Goal: Task Accomplishment & Management: Manage account settings

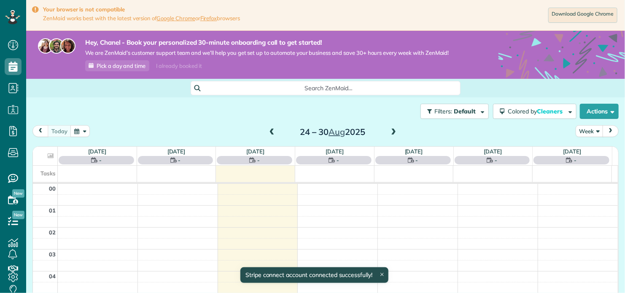
scroll to position [153, 0]
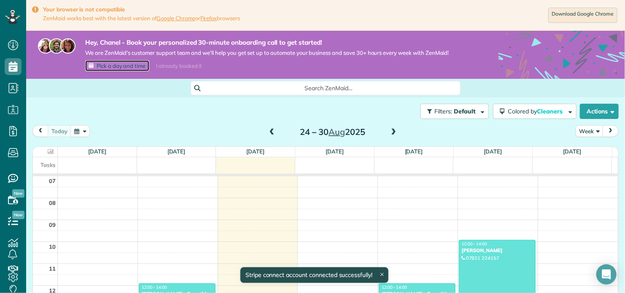
click at [146, 70] on link "Pick a day and time" at bounding box center [117, 65] width 64 height 11
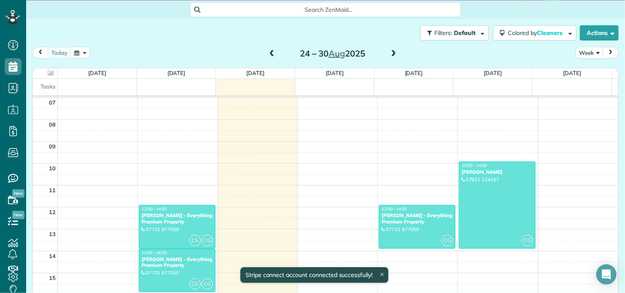
scroll to position [90, 0]
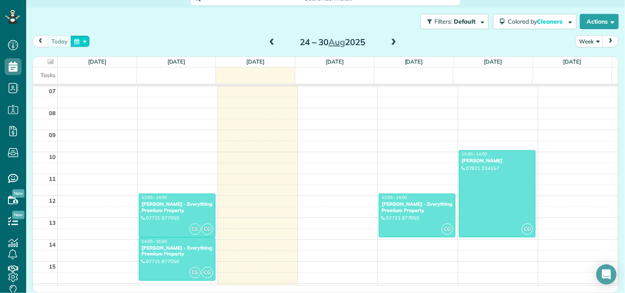
click at [81, 42] on button "button" at bounding box center [79, 40] width 19 height 11
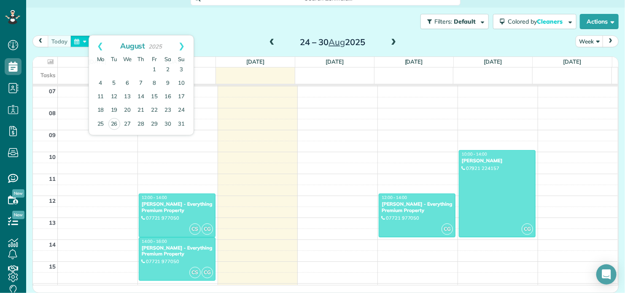
click at [81, 42] on button "button" at bounding box center [79, 40] width 19 height 11
click at [233, 29] on div "Filters: Default Colored by Cleaners Color by Cleaner Color by Team Color by St…" at bounding box center [325, 22] width 599 height 28
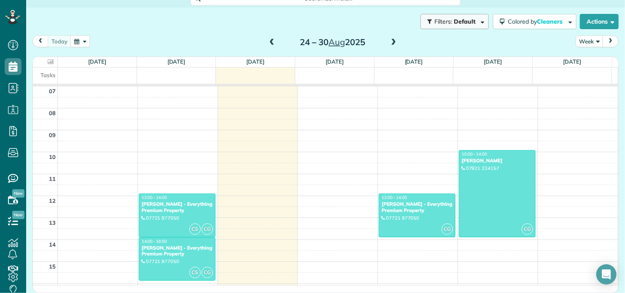
click at [463, 21] on span "Default" at bounding box center [465, 22] width 22 height 8
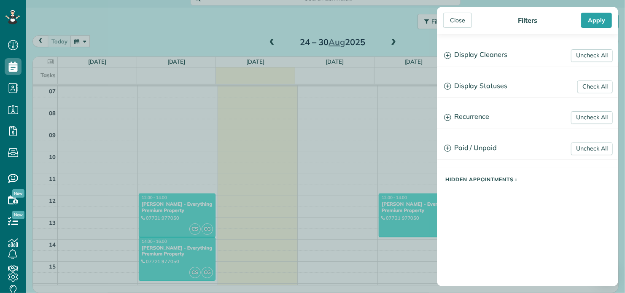
click at [370, 16] on div "Close Filters Apply Uncheck All Display Cleaners Chanel Gill Carly Smyth Meliss…" at bounding box center [312, 146] width 625 height 293
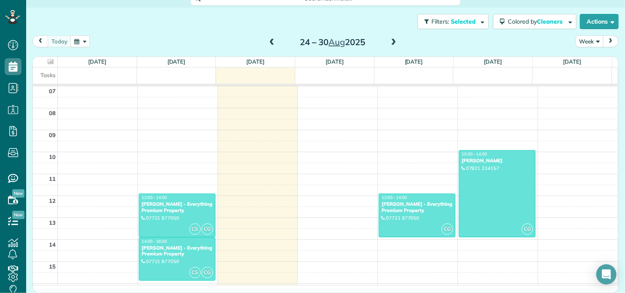
click at [590, 41] on button "Week" at bounding box center [590, 40] width 28 height 11
click at [590, 63] on link "Day" at bounding box center [609, 61] width 67 height 17
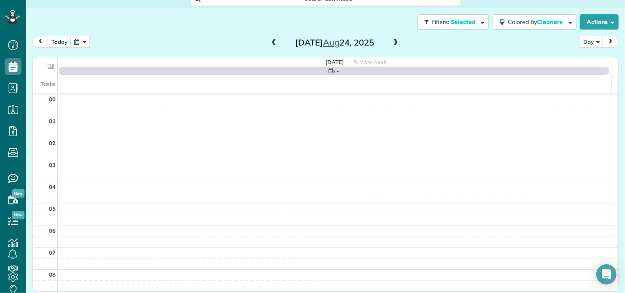
scroll to position [153, 0]
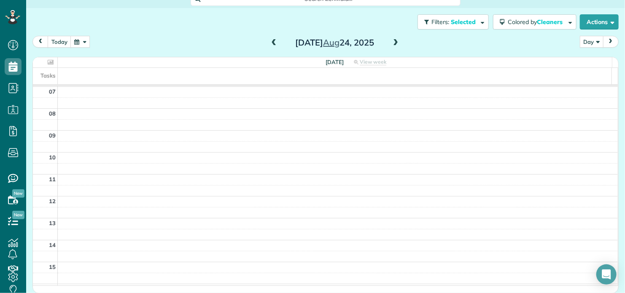
click at [592, 37] on button "Day" at bounding box center [592, 41] width 24 height 11
click at [591, 97] on link "Month" at bounding box center [614, 95] width 67 height 17
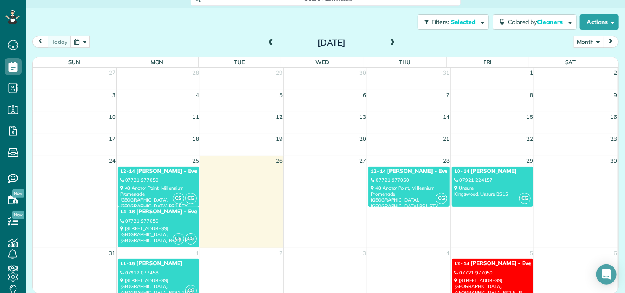
click at [592, 41] on button "Month" at bounding box center [589, 41] width 30 height 11
click at [503, 37] on div "Today Month Day Week Month August 2025" at bounding box center [325, 44] width 587 height 16
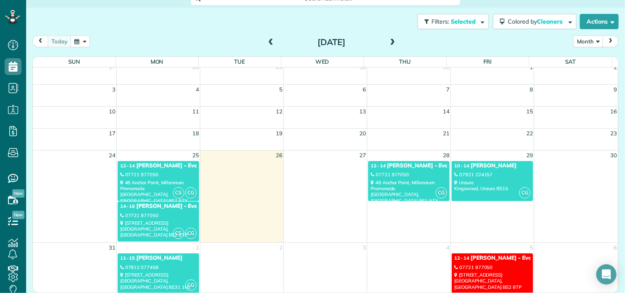
scroll to position [0, 0]
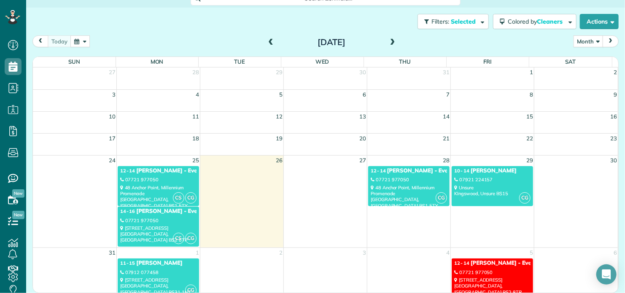
click at [615, 56] on div "Filters: Selected Colored by Cleaners Color by Cleaner Color by Team Color by S…" at bounding box center [325, 137] width 599 height 258
click at [165, 176] on link "CS CG 12 - 14 Samantha - Everything Premium Property 07721 977050 48 Anchor Poi…" at bounding box center [158, 186] width 81 height 40
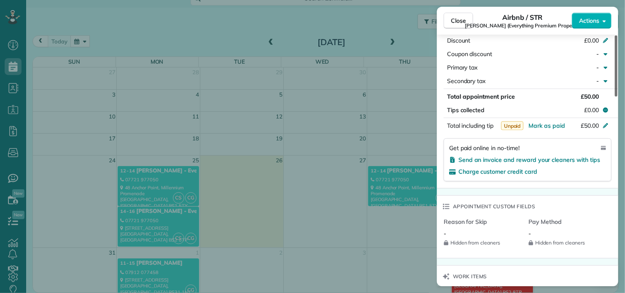
scroll to position [453, 0]
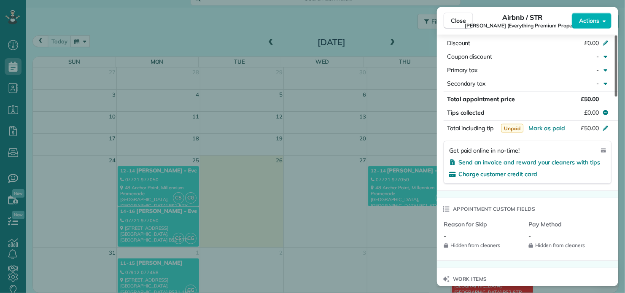
drag, startPoint x: 617, startPoint y: 82, endPoint x: 610, endPoint y: 192, distance: 110.4
click at [615, 97] on div at bounding box center [616, 65] width 3 height 61
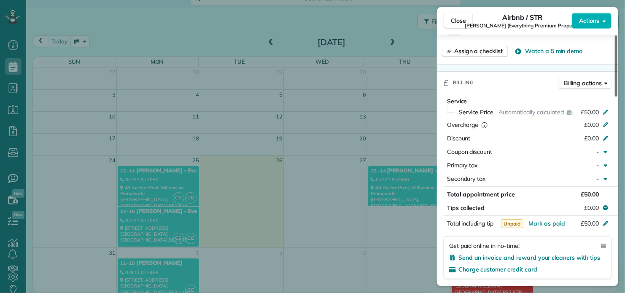
scroll to position [360, 0]
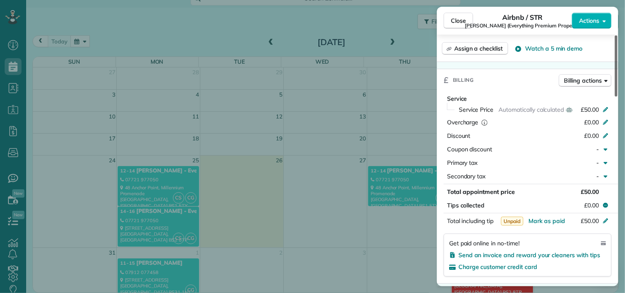
drag, startPoint x: 619, startPoint y: 188, endPoint x: 615, endPoint y: 165, distance: 22.7
click at [615, 97] on div at bounding box center [616, 65] width 3 height 61
click at [592, 85] on span "Billing actions" at bounding box center [584, 80] width 38 height 8
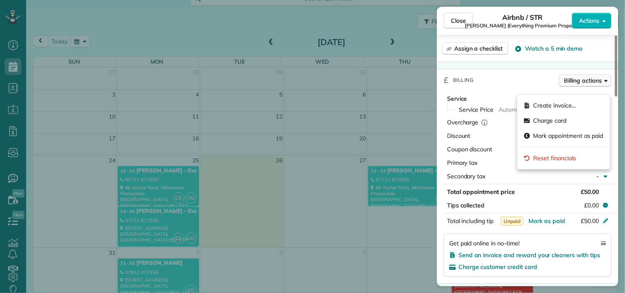
click at [592, 85] on span "Billing actions" at bounding box center [584, 80] width 38 height 8
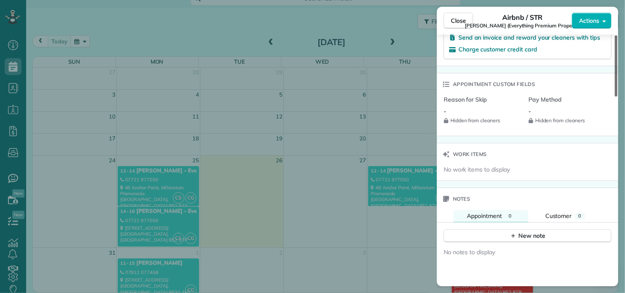
scroll to position [593, 0]
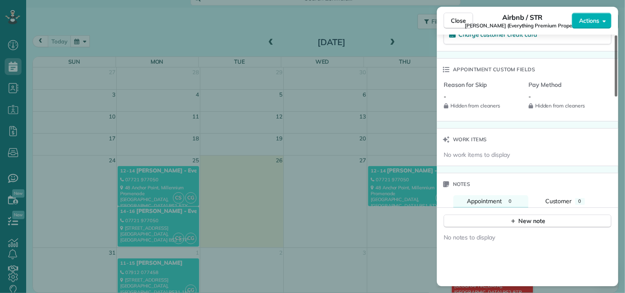
drag, startPoint x: 616, startPoint y: 136, endPoint x: 625, endPoint y: 193, distance: 57.4
click at [618, 97] on div at bounding box center [616, 65] width 3 height 61
click at [311, 195] on div "Close Airbnb / STR Samantha (Everything Premium Property) Actions Status Active…" at bounding box center [312, 146] width 625 height 293
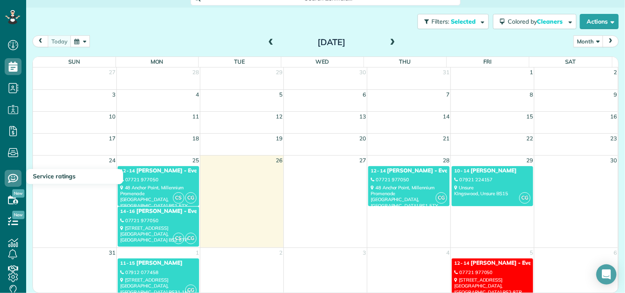
click at [51, 176] on span "Service ratings" at bounding box center [54, 177] width 43 height 8
click at [9, 180] on use at bounding box center [13, 178] width 10 height 9
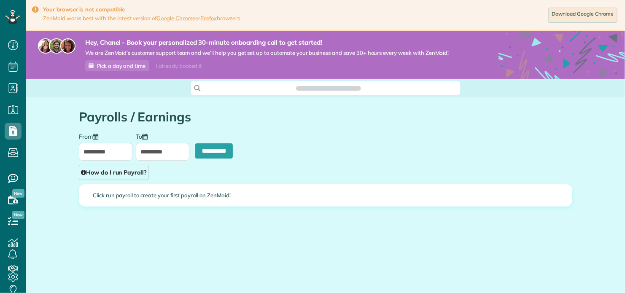
scroll to position [4, 4]
type input "**********"
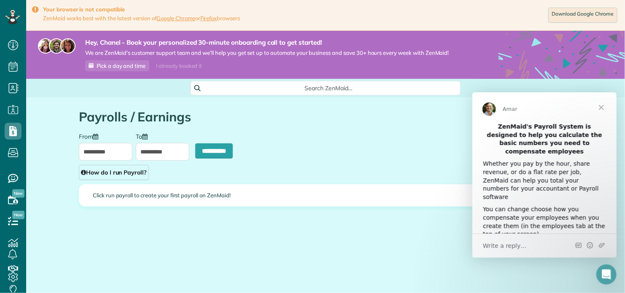
scroll to position [0, 0]
click at [11, 45] on icon at bounding box center [13, 45] width 17 height 17
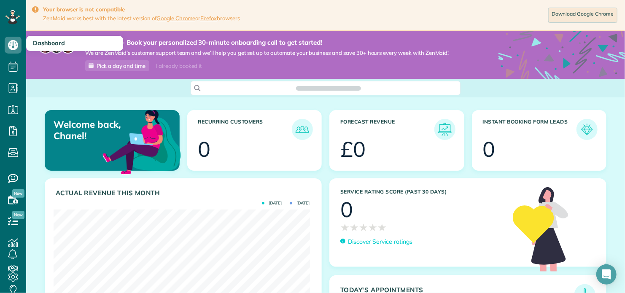
scroll to position [114, 257]
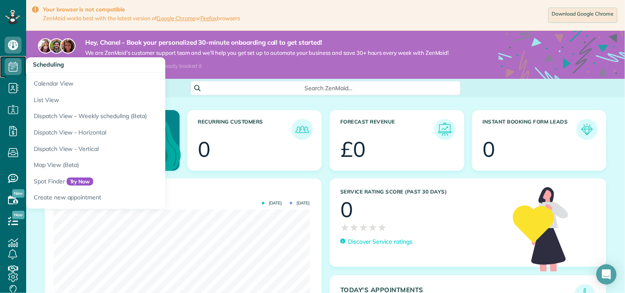
click at [16, 70] on icon at bounding box center [13, 66] width 17 height 17
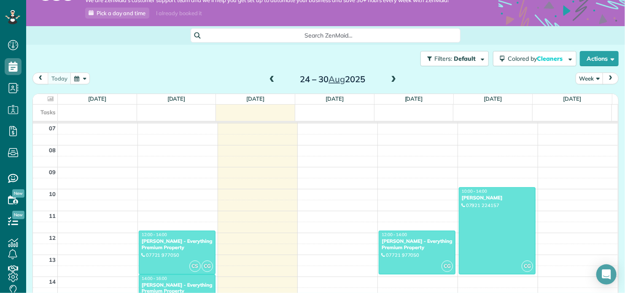
scroll to position [45, 0]
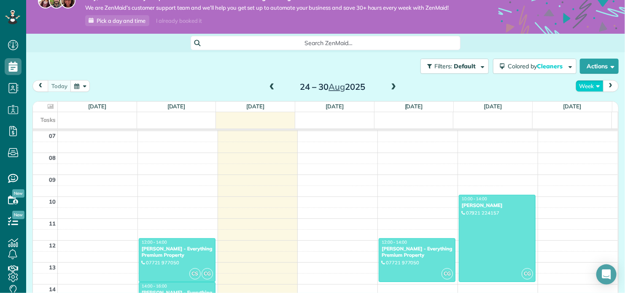
click at [595, 88] on button "Week" at bounding box center [590, 85] width 28 height 11
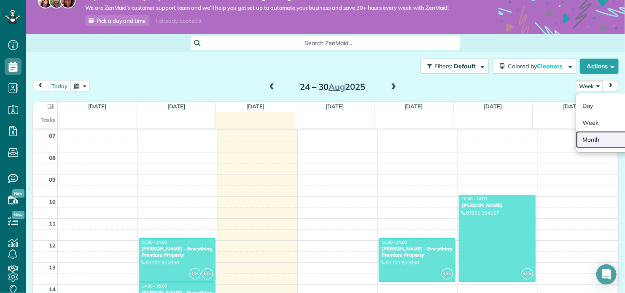
click at [597, 140] on link "Month" at bounding box center [609, 139] width 67 height 17
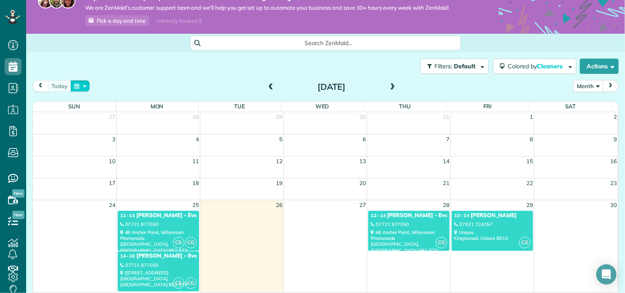
click at [79, 84] on button "button" at bounding box center [79, 85] width 19 height 11
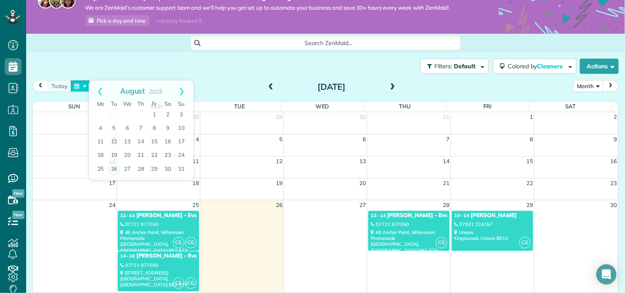
click at [79, 84] on button "button" at bounding box center [79, 85] width 19 height 11
click at [106, 61] on div "Filters: Default Colored by Cleaners Color by Cleaner Color by Team Color by St…" at bounding box center [325, 66] width 599 height 28
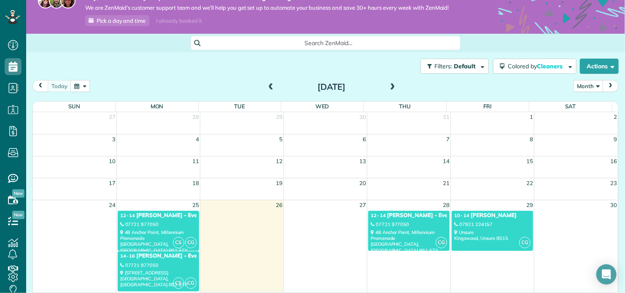
scroll to position [90, 0]
